Goal: Transaction & Acquisition: Book appointment/travel/reservation

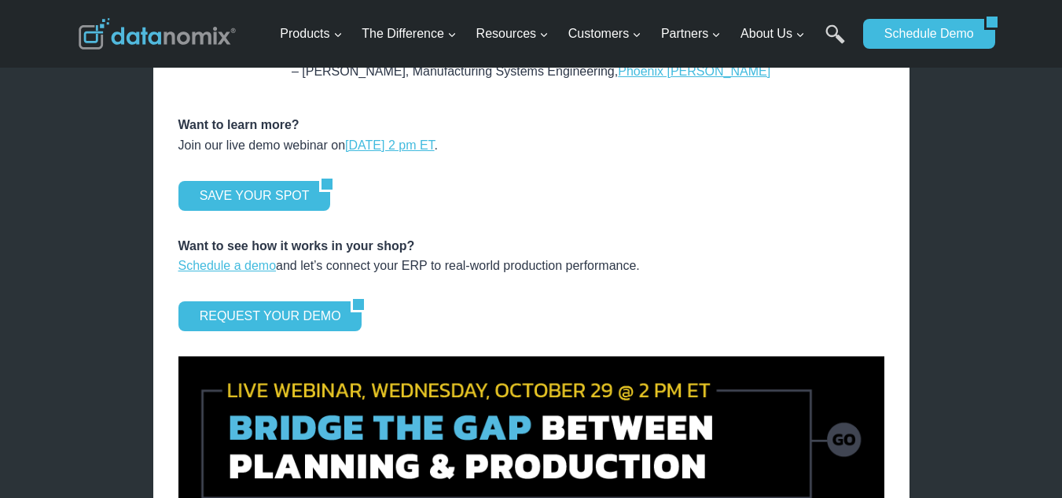
scroll to position [2201, 0]
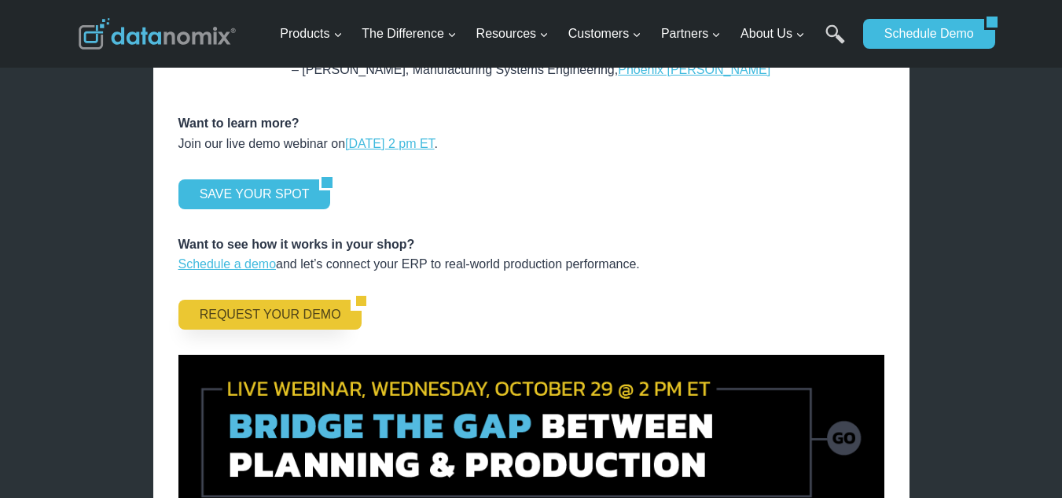
click at [297, 300] on link "REQUEST YOUR DEMO" at bounding box center [264, 315] width 173 height 30
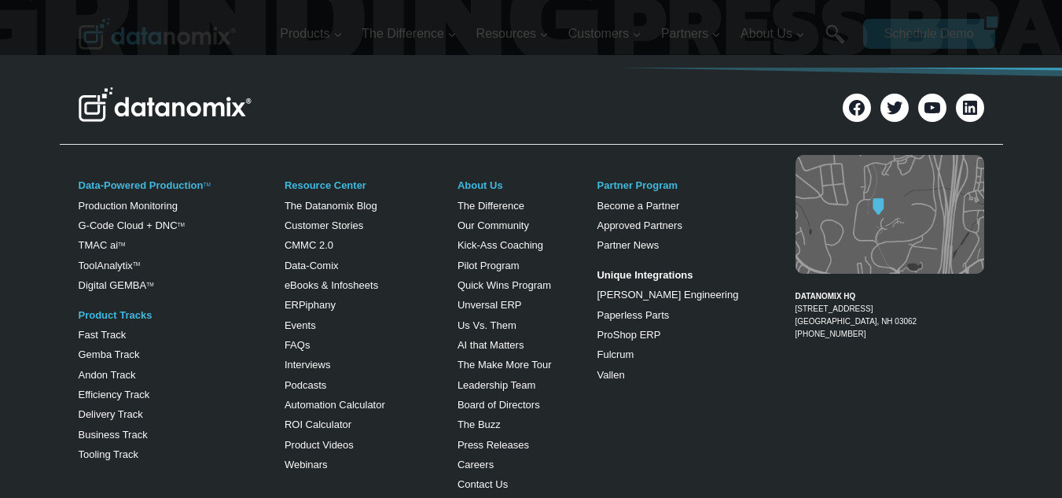
scroll to position [943, 0]
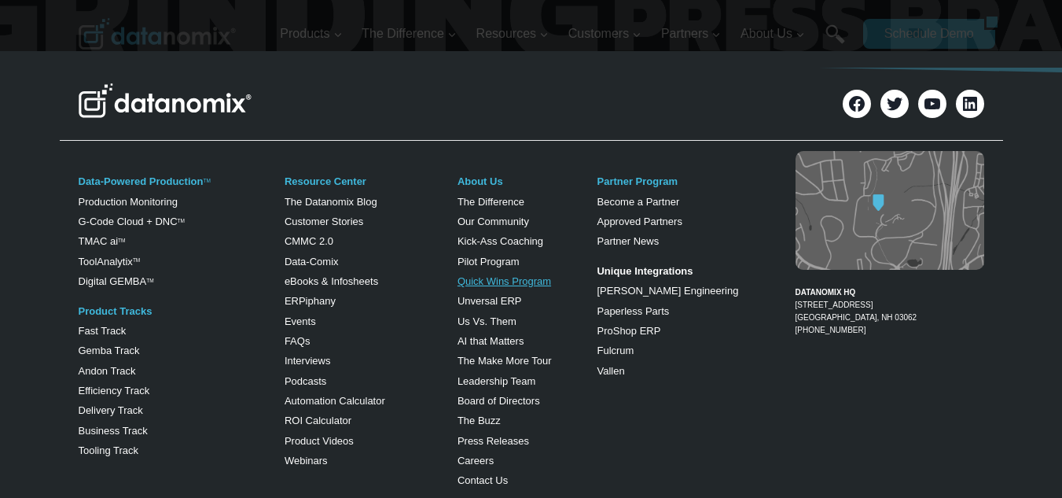
click at [512, 278] on link "Quick Wins Program" at bounding box center [505, 281] width 94 height 12
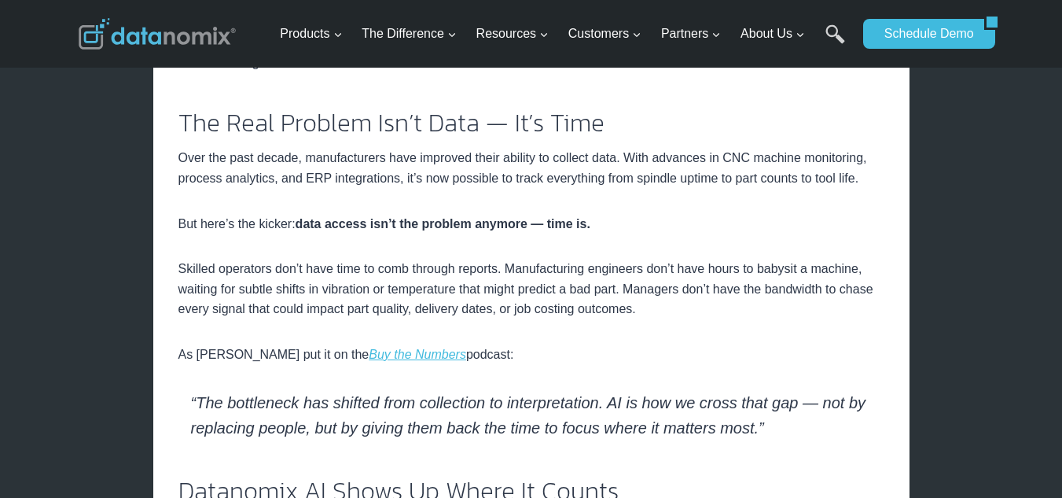
scroll to position [524, 0]
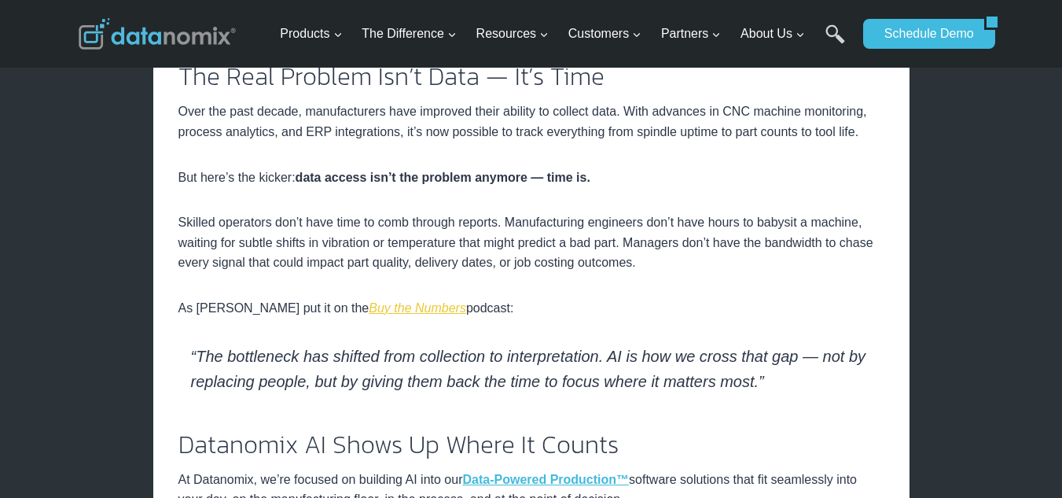
click at [376, 305] on em "Buy the Numbers" at bounding box center [417, 307] width 97 height 13
